Goal: Transaction & Acquisition: Purchase product/service

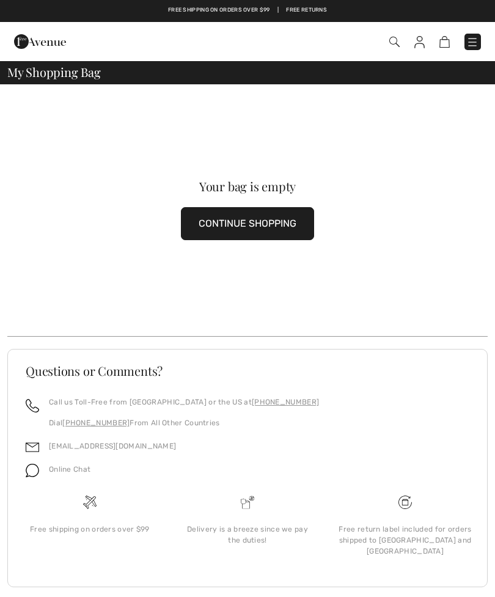
click at [473, 41] on img at bounding box center [473, 42] width 12 height 12
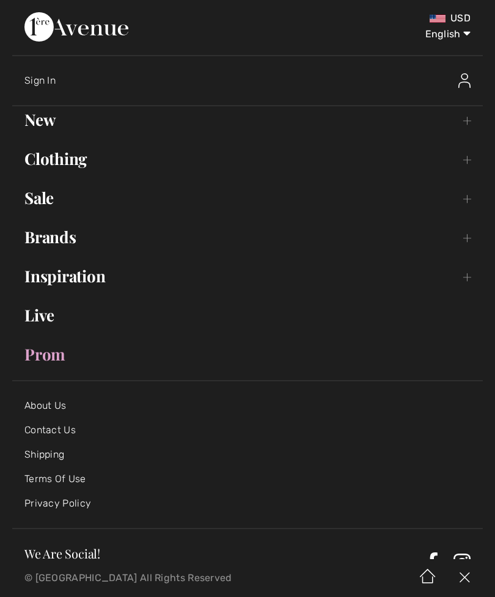
click at [470, 86] on img at bounding box center [465, 80] width 12 height 15
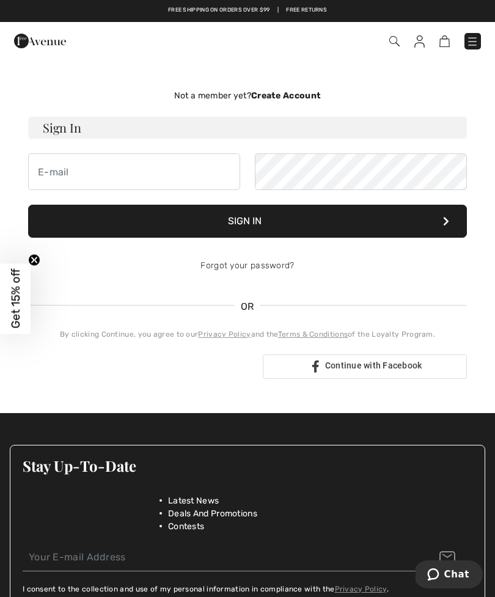
click at [190, 222] on button "Sign In" at bounding box center [247, 221] width 439 height 33
type input "[EMAIL_ADDRESS][DOMAIN_NAME]"
click at [393, 223] on button "Sign In" at bounding box center [247, 221] width 439 height 33
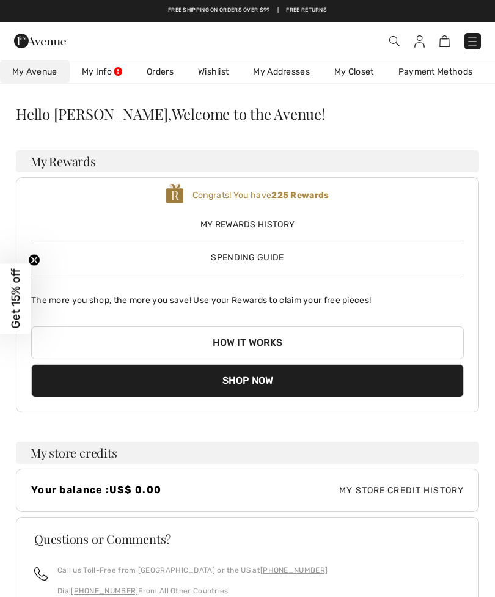
click at [475, 46] on img at bounding box center [473, 41] width 12 height 12
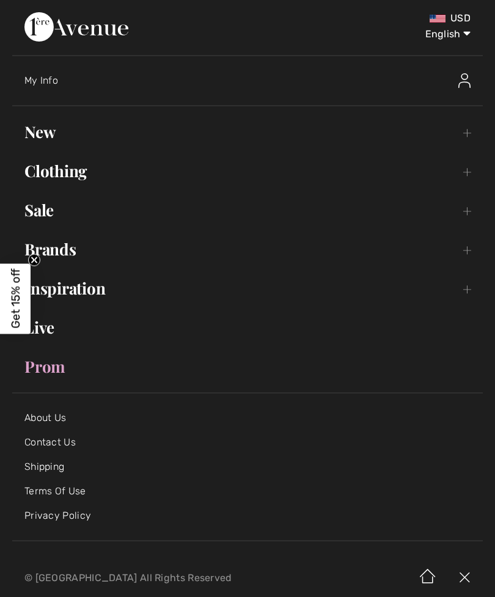
click at [75, 169] on link "Clothing Toggle submenu" at bounding box center [247, 171] width 471 height 27
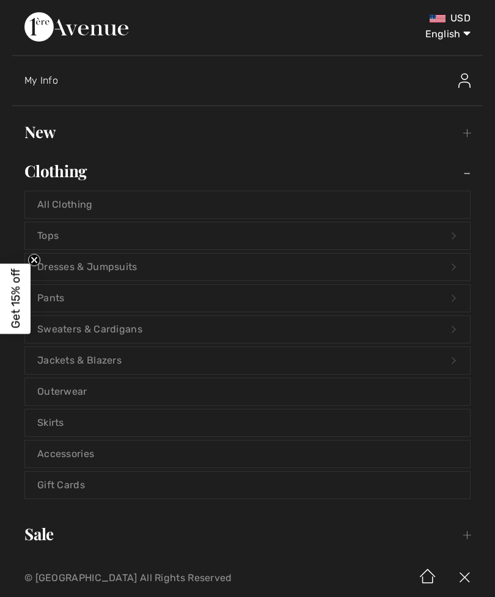
click at [122, 363] on link "Jackets & Blazers Open submenu" at bounding box center [247, 360] width 445 height 27
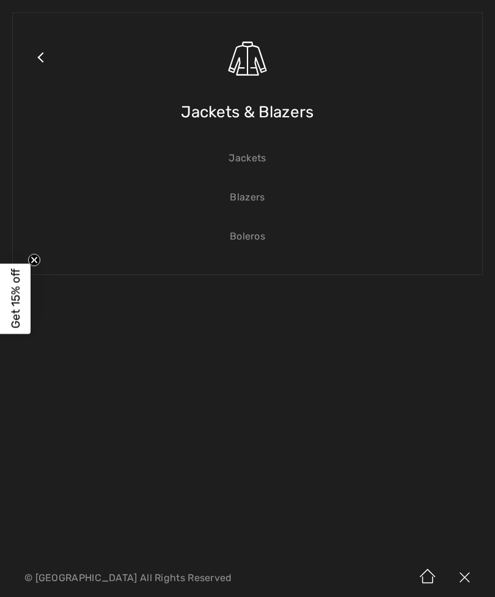
click at [251, 204] on link "Blazers" at bounding box center [247, 197] width 445 height 27
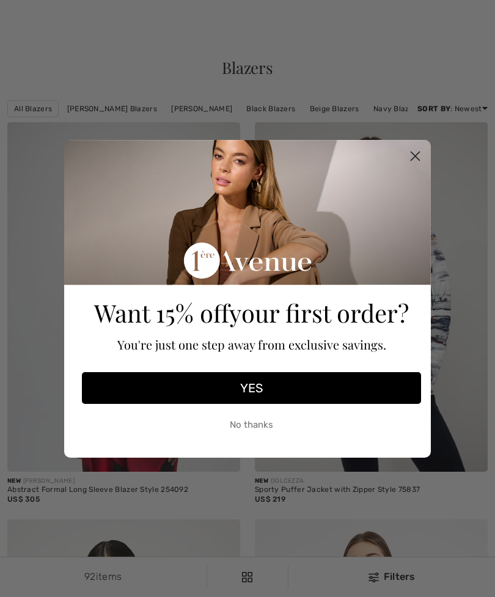
checkbox input "true"
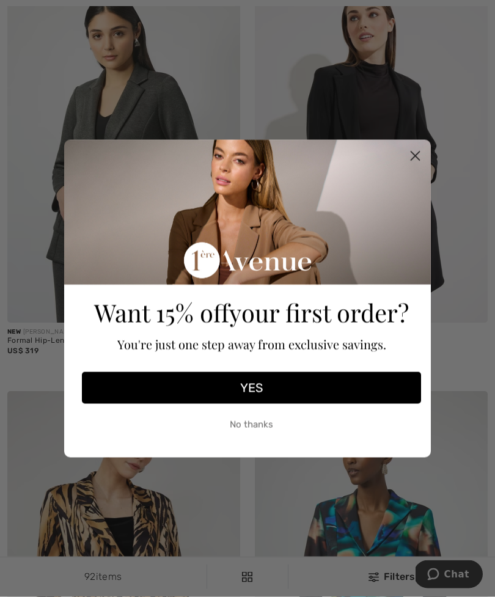
scroll to position [550, 0]
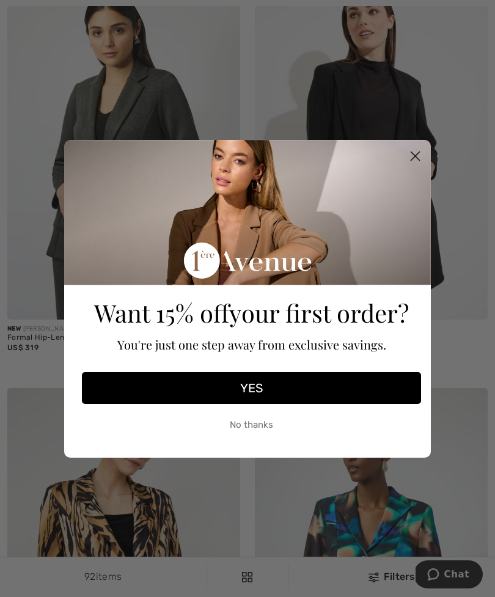
click at [422, 166] on circle "Close dialog" at bounding box center [415, 156] width 20 height 20
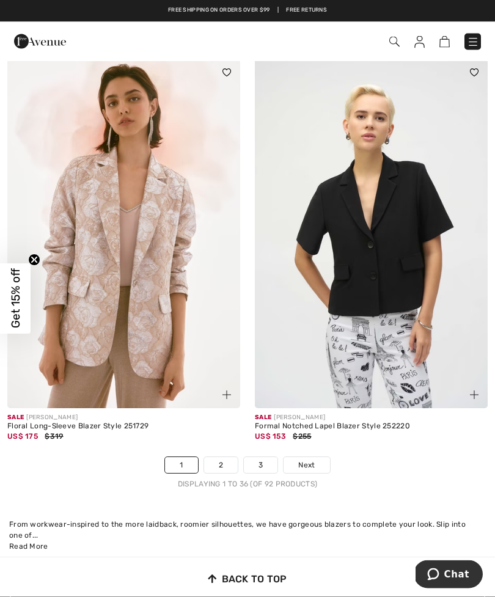
scroll to position [7166, 0]
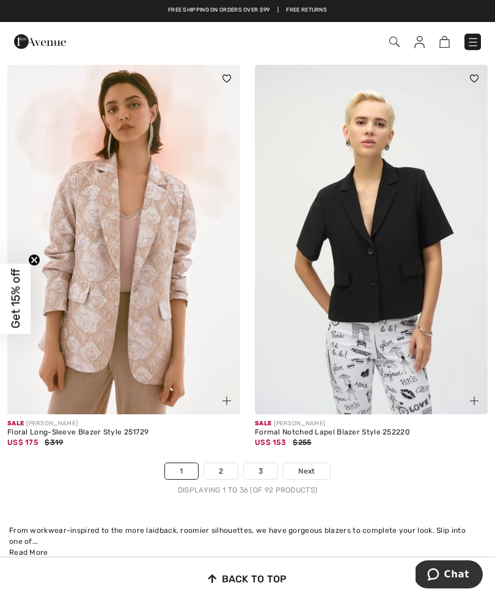
click at [225, 469] on link "2" at bounding box center [221, 472] width 34 height 16
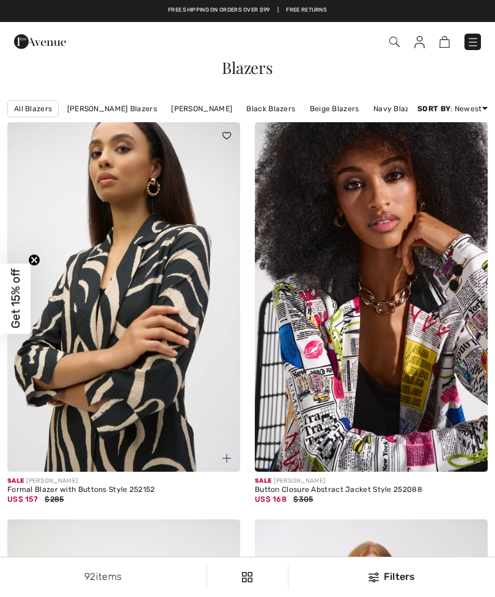
checkbox input "true"
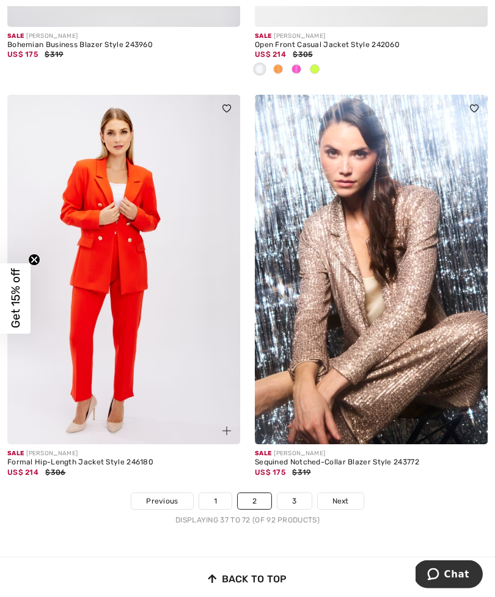
scroll to position [7096, 0]
click at [296, 494] on link "3" at bounding box center [295, 502] width 34 height 16
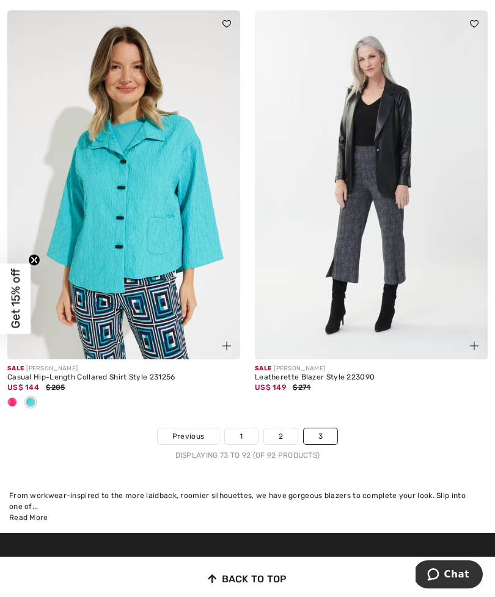
scroll to position [3875, 0]
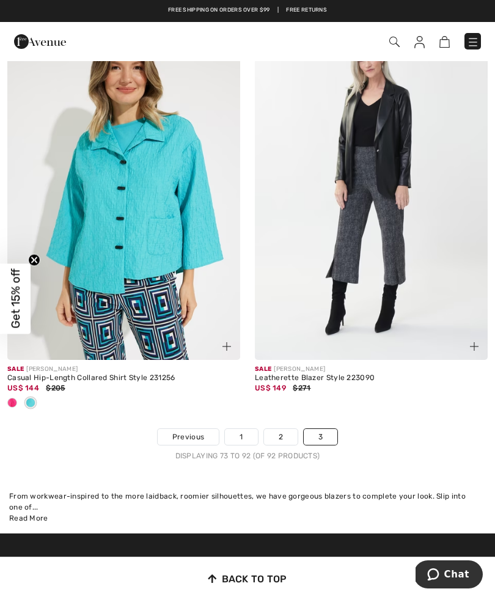
click at [478, 43] on img at bounding box center [473, 42] width 12 height 12
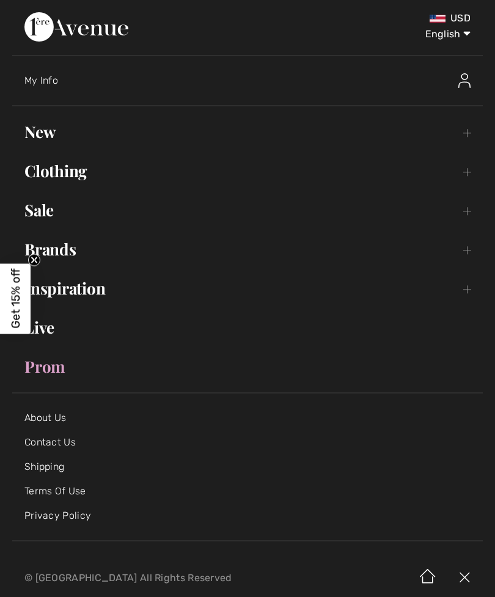
click at [81, 176] on link "Clothing Toggle submenu" at bounding box center [247, 171] width 471 height 27
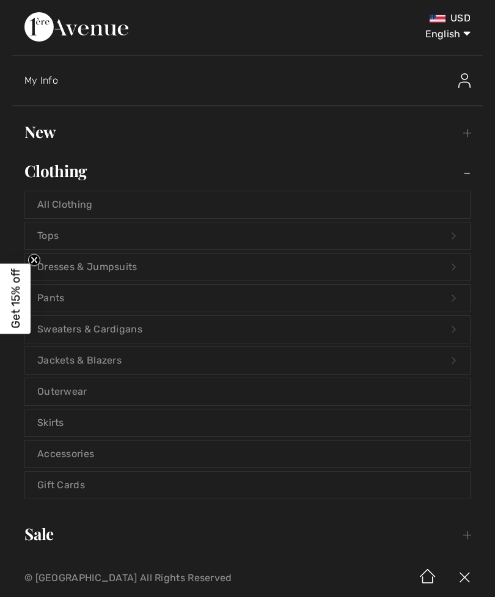
click at [137, 367] on link "Jackets & Blazers Open submenu" at bounding box center [247, 360] width 445 height 27
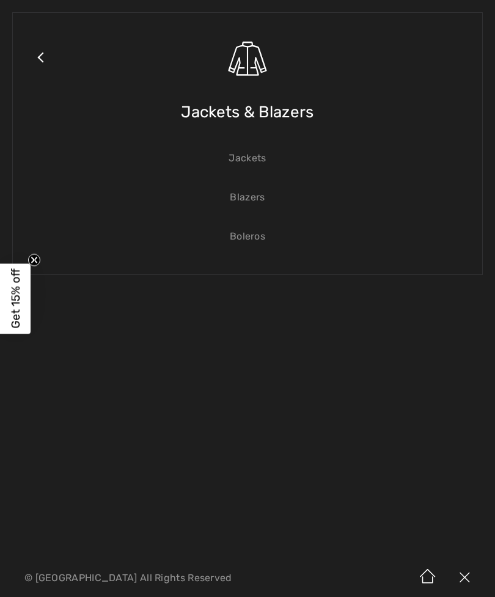
click at [257, 161] on link "Jackets" at bounding box center [247, 158] width 445 height 27
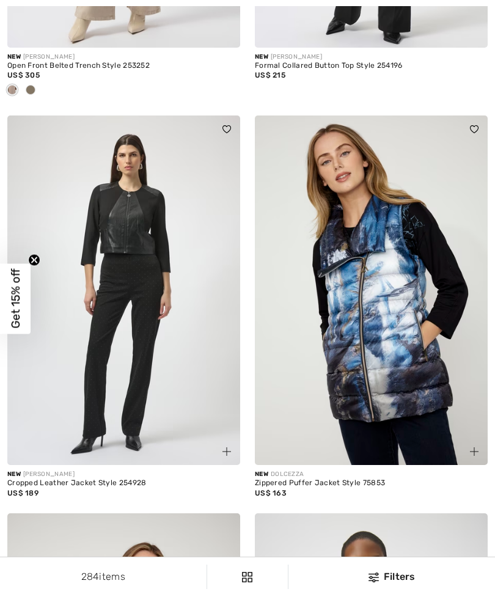
checkbox input "true"
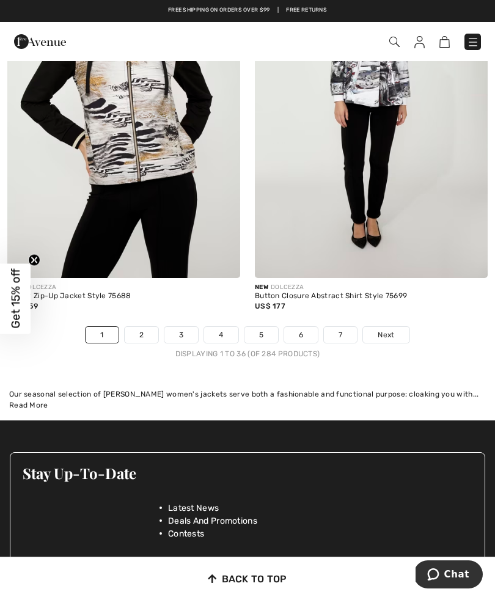
scroll to position [7221, 0]
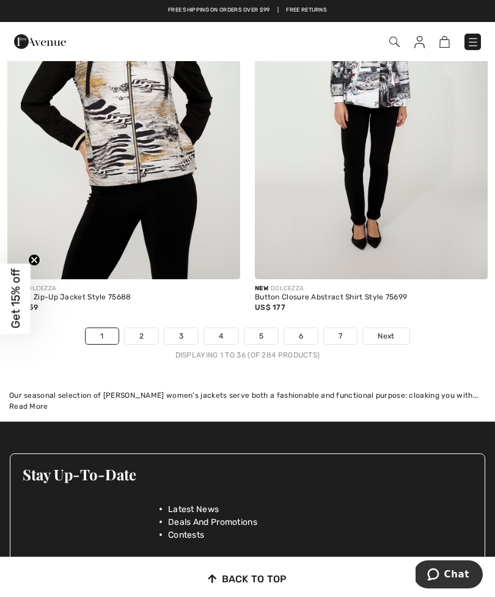
click at [146, 330] on link "2" at bounding box center [142, 336] width 34 height 16
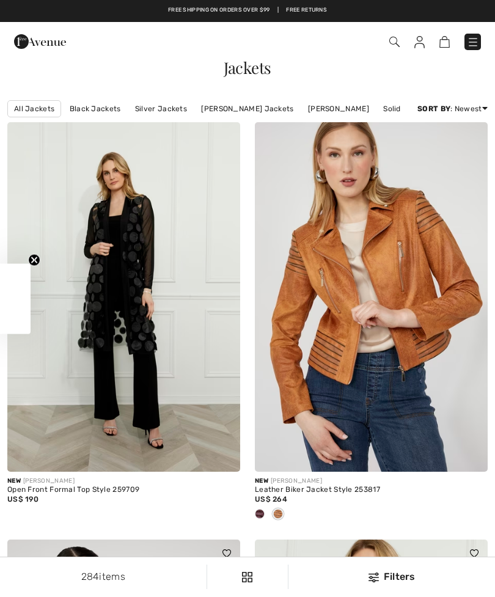
checkbox input "true"
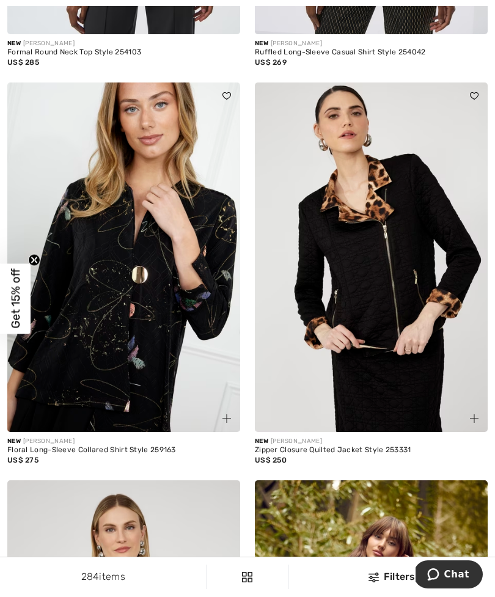
scroll to position [2988, 0]
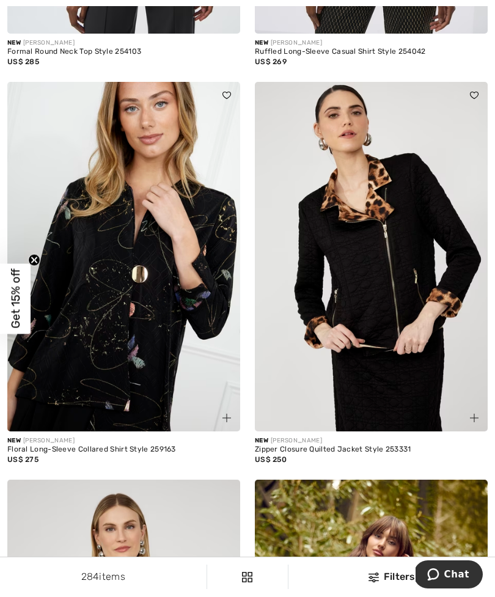
click at [160, 337] on img at bounding box center [123, 257] width 233 height 350
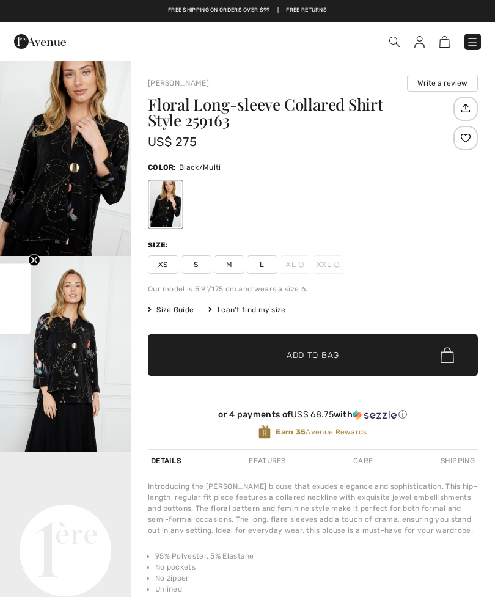
checkbox input "true"
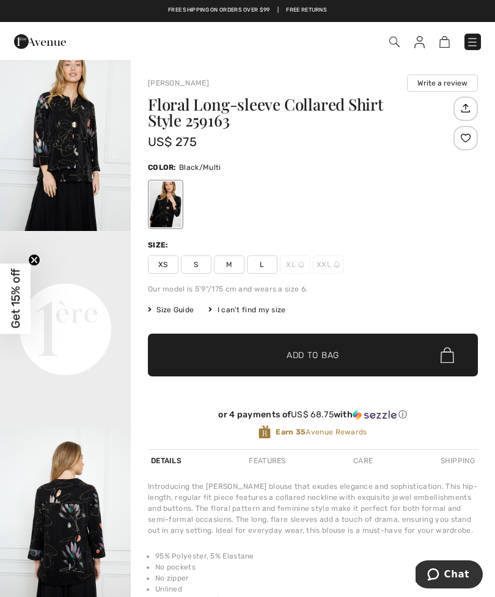
scroll to position [222, 0]
click at [377, 404] on div "or 4 payments of US$ 68.75 with ⓘ Earn 35 Avenue Rewards" at bounding box center [313, 422] width 330 height 54
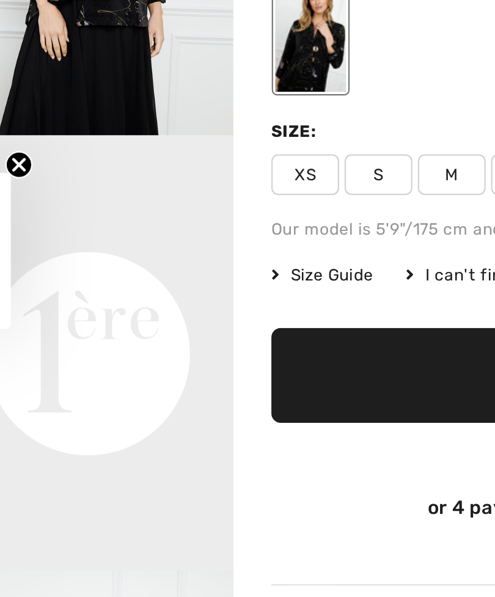
scroll to position [202, 0]
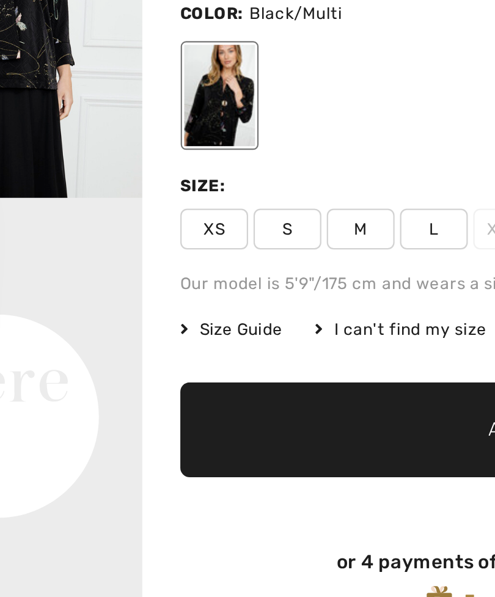
click at [247, 256] on span "L" at bounding box center [262, 265] width 31 height 18
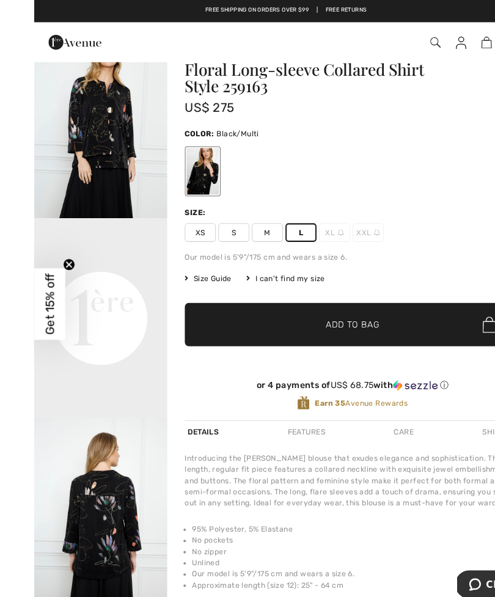
scroll to position [32, 0]
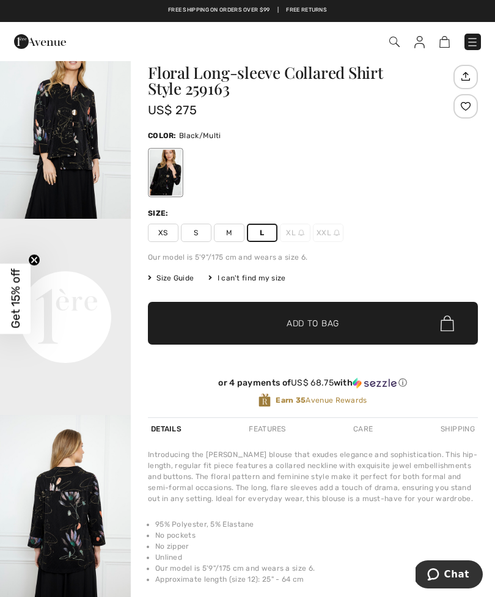
click at [333, 329] on span "Add to Bag" at bounding box center [313, 323] width 53 height 13
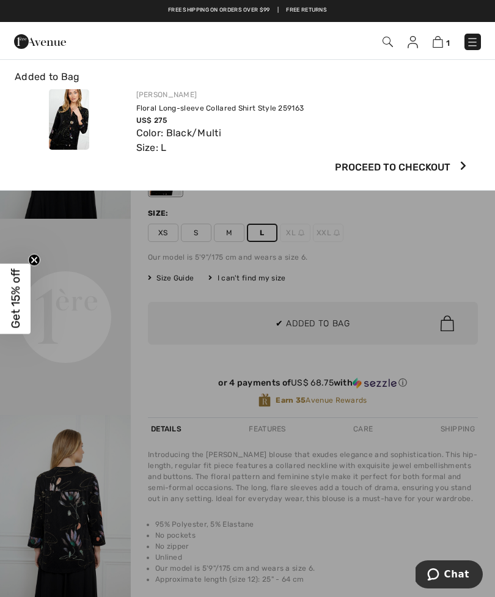
scroll to position [0, 0]
